Goal: Check status: Check status

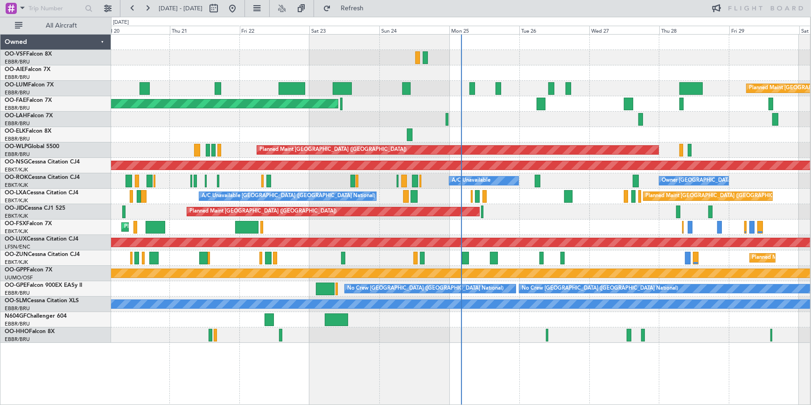
click at [470, 91] on div at bounding box center [473, 88] width 6 height 13
click at [536, 16] on fb-flight-board "[DATE] - [DATE] Refresh All Aircraft Planned Maint [GEOGRAPHIC_DATA] ([GEOGRAPH…" at bounding box center [405, 206] width 811 height 398
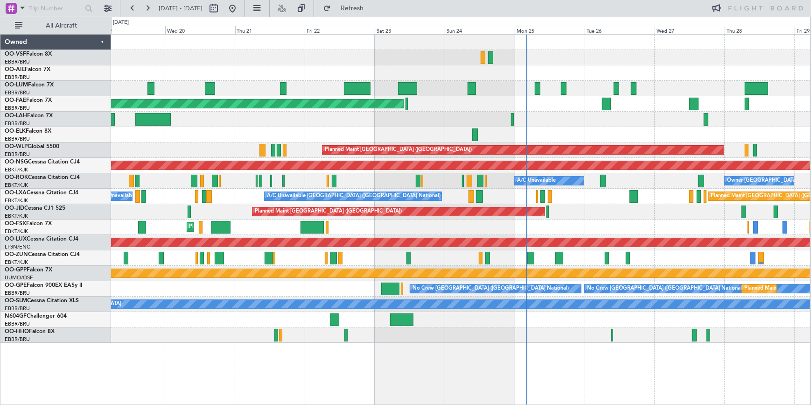
click at [373, 71] on div "Planned Maint [GEOGRAPHIC_DATA] ([GEOGRAPHIC_DATA] National) Planned Maint [GEO…" at bounding box center [460, 189] width 699 height 308
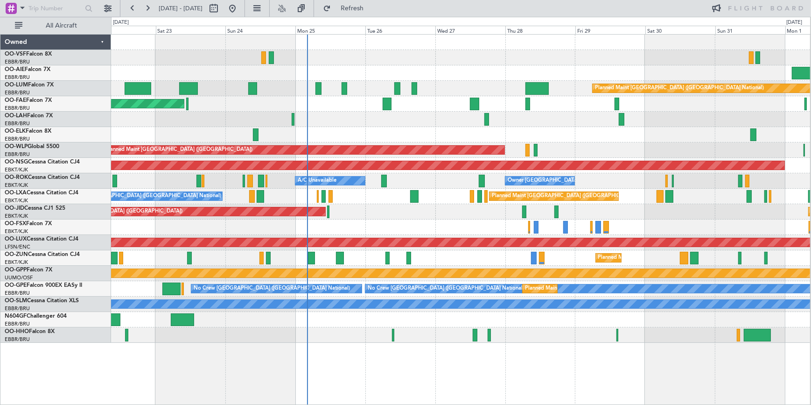
click at [379, 70] on div "Planned Maint [GEOGRAPHIC_DATA] ([GEOGRAPHIC_DATA])" at bounding box center [460, 72] width 699 height 15
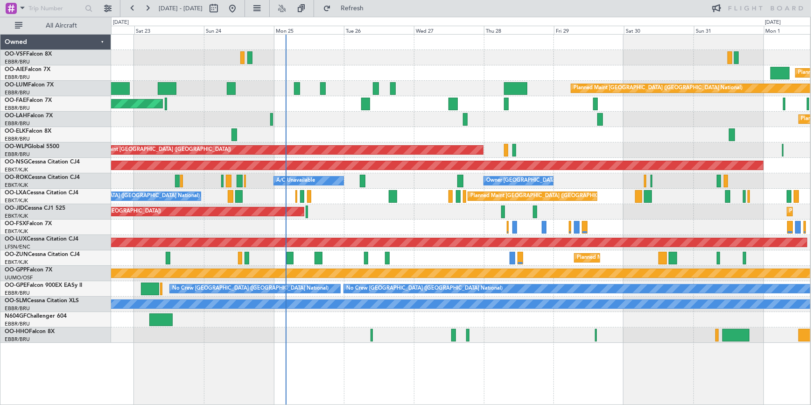
click at [567, 133] on div at bounding box center [460, 134] width 699 height 15
